Goal: Obtain resource: Download file/media

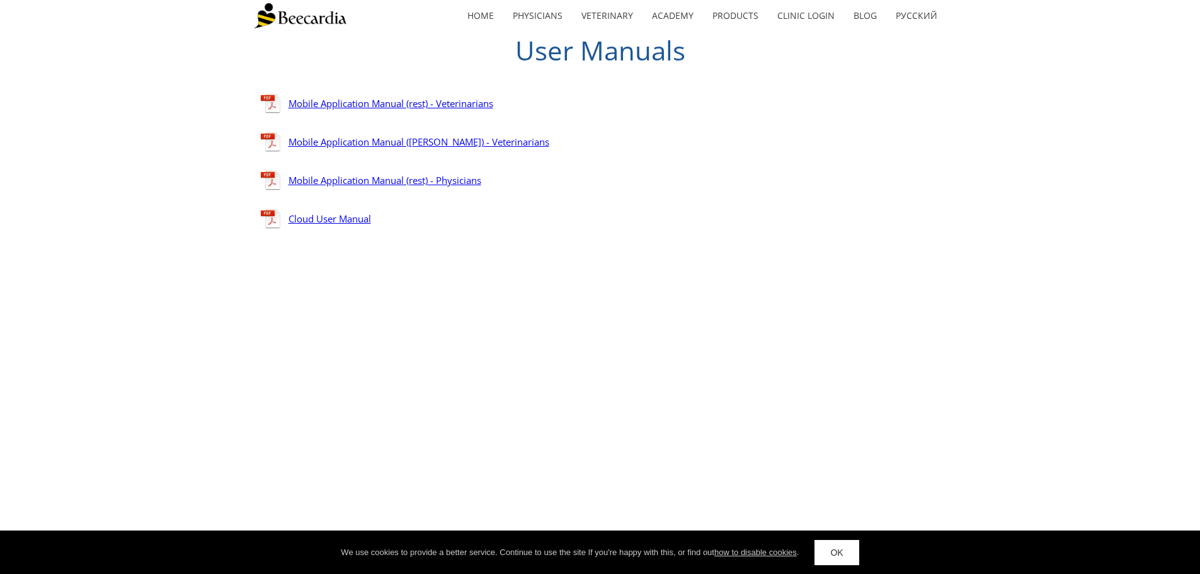
click at [484, 102] on link "Mobile Application Manual (rest) - Veterinarians" at bounding box center [391, 103] width 205 height 13
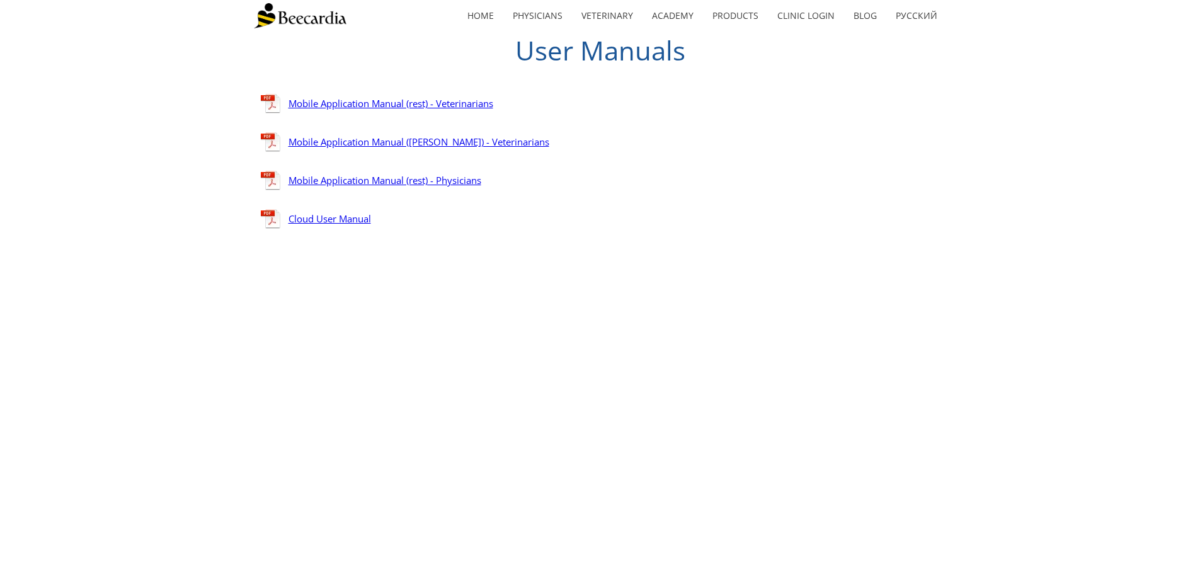
click at [406, 142] on link "Mobile Application Manual ([PERSON_NAME]) - Veterinarians" at bounding box center [419, 141] width 261 height 13
